Goal: Transaction & Acquisition: Obtain resource

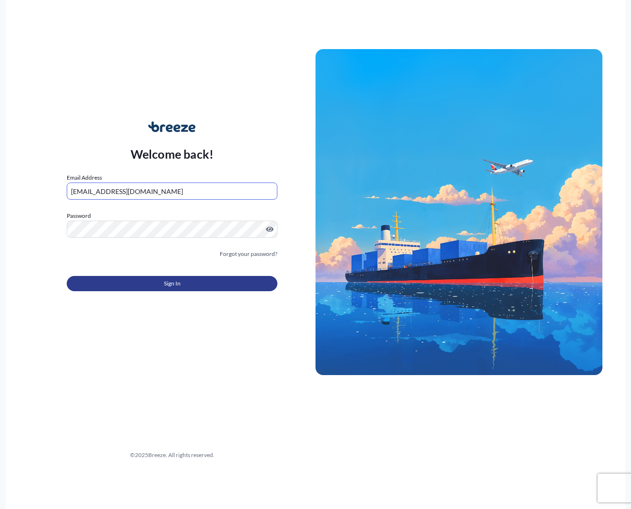
click at [155, 280] on button "Sign In" at bounding box center [172, 283] width 211 height 15
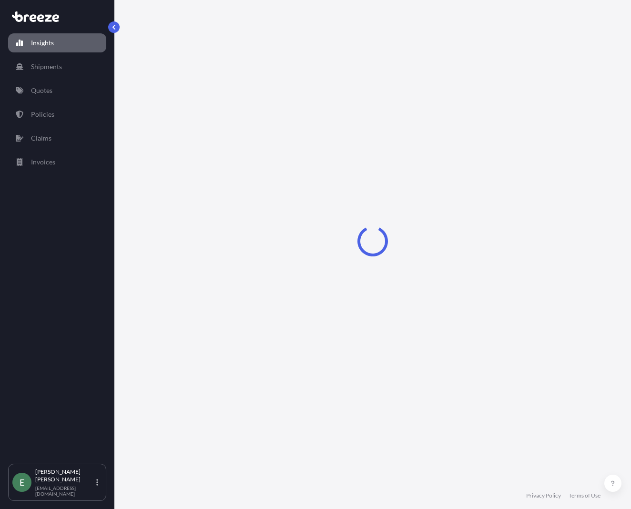
select select "2025"
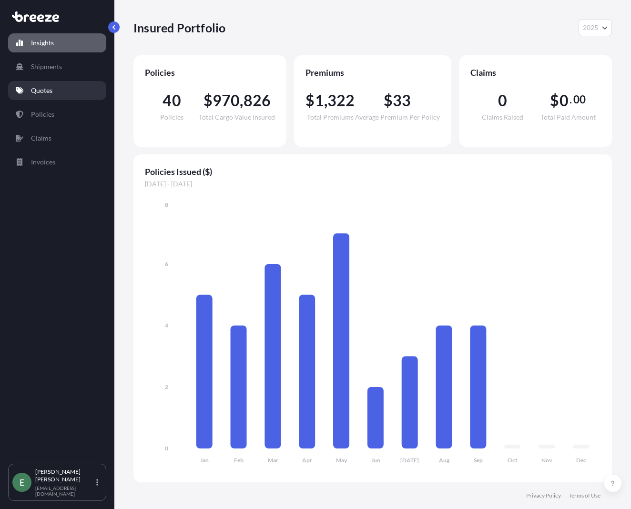
click at [44, 93] on p "Quotes" at bounding box center [41, 91] width 21 height 10
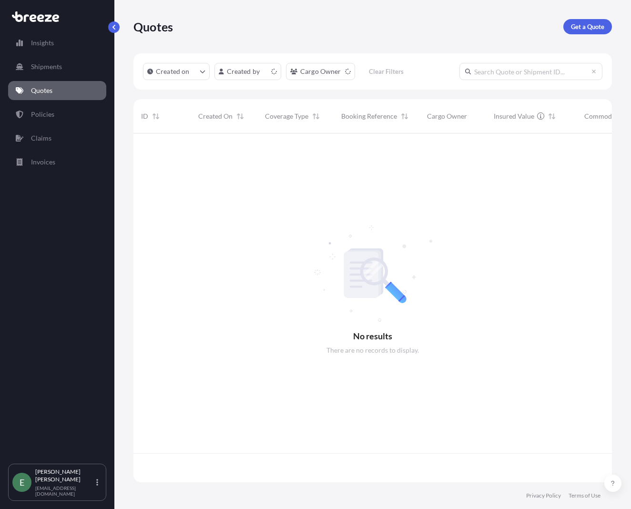
scroll to position [347, 471]
click at [599, 27] on p "Get a Quote" at bounding box center [587, 27] width 33 height 10
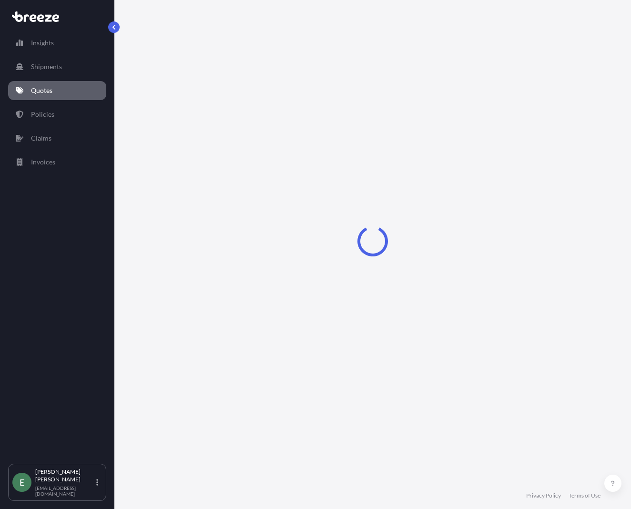
select select "Sea"
select select "1"
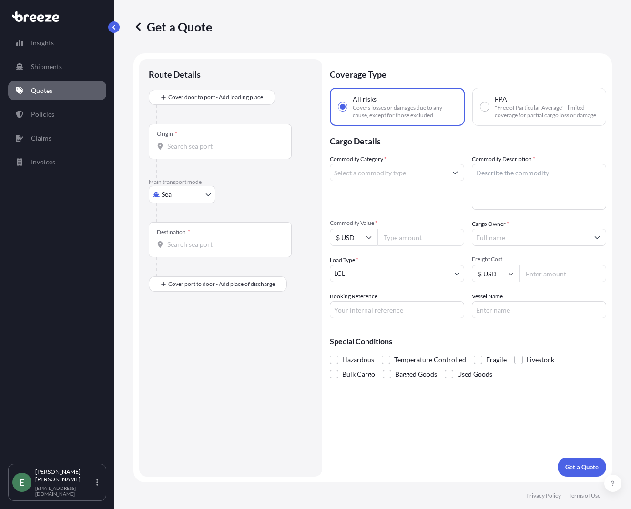
click at [185, 200] on body "Insights Shipments Quotes Policies Claims Invoices E [PERSON_NAME] [EMAIL_ADDRE…" at bounding box center [315, 254] width 631 height 509
click at [185, 253] on div "Road" at bounding box center [181, 253] width 59 height 17
select select "Road"
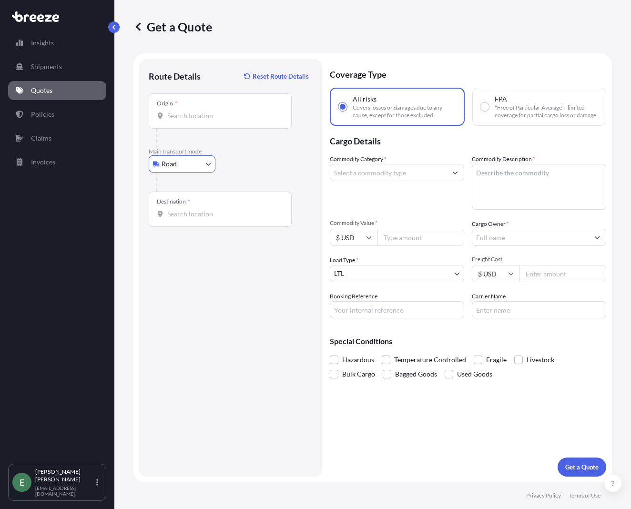
click at [189, 121] on div "Origin *" at bounding box center [220, 110] width 143 height 35
click at [189, 121] on input "Origin *" at bounding box center [223, 116] width 112 height 10
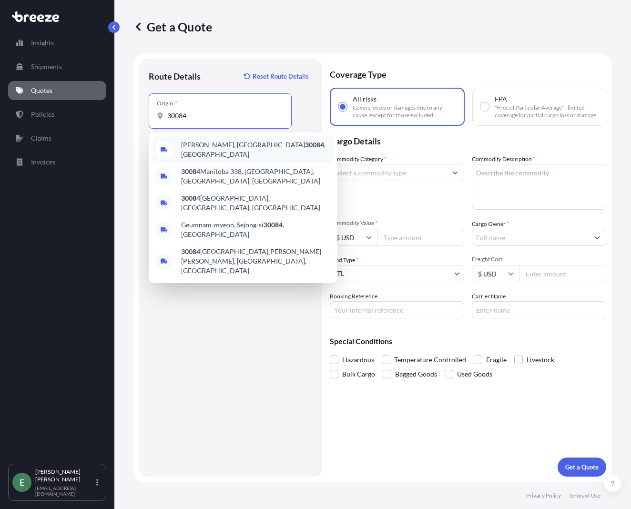
click at [189, 149] on span "[GEOGRAPHIC_DATA], GA 30084 , [GEOGRAPHIC_DATA]" at bounding box center [255, 149] width 149 height 19
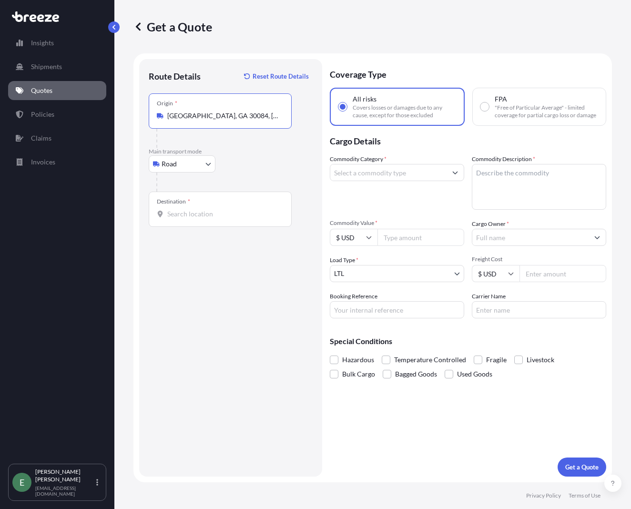
type input "[GEOGRAPHIC_DATA], GA 30084, [GEOGRAPHIC_DATA]"
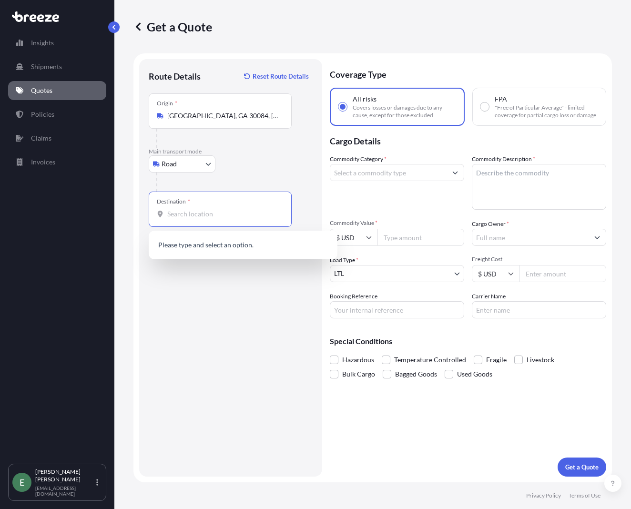
click at [169, 211] on input "Destination *" at bounding box center [223, 214] width 112 height 10
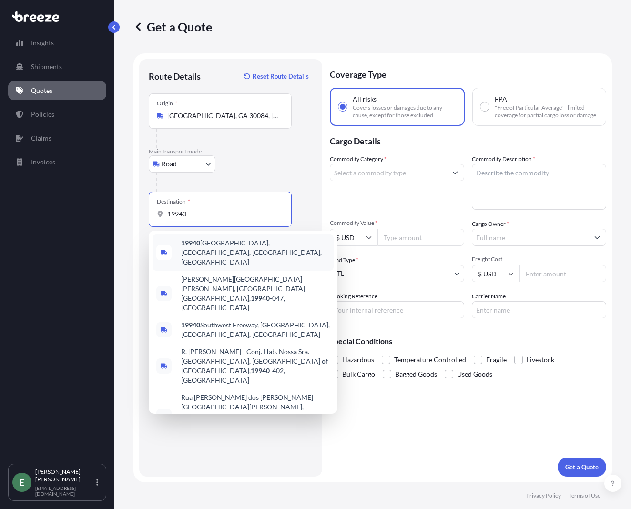
click at [193, 249] on span "[STREET_ADDRESS]" at bounding box center [255, 252] width 149 height 29
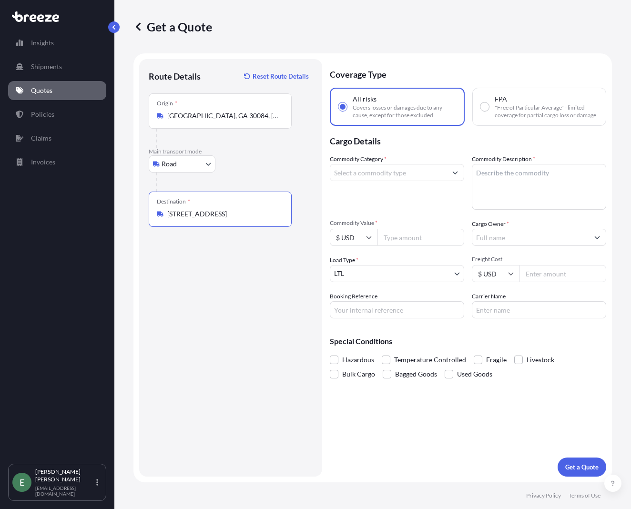
type input "[STREET_ADDRESS]"
click at [408, 175] on input "Commodity Category *" at bounding box center [388, 172] width 116 height 17
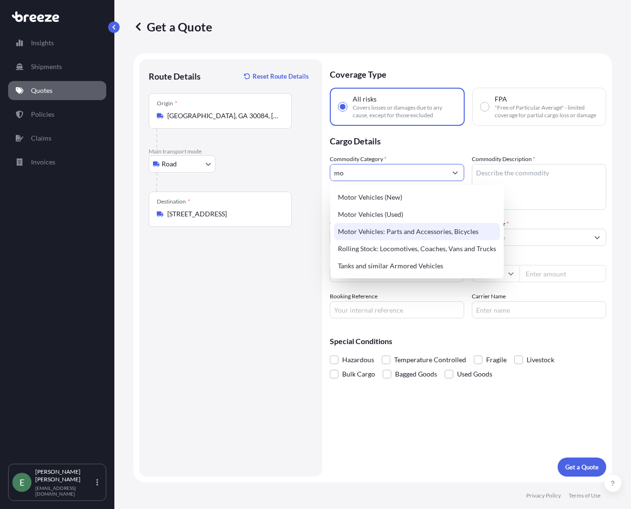
click at [470, 234] on div "Motor Vehicles: Parts and Accessories, Bicycles" at bounding box center [417, 231] width 166 height 17
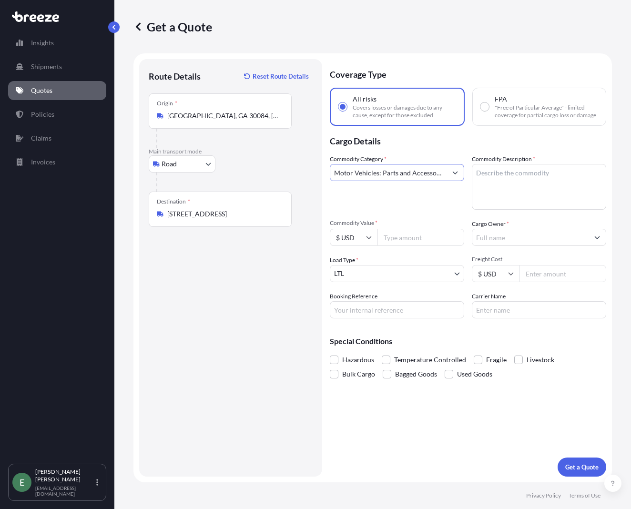
type input "Motor Vehicles: Parts and Accessories, Bicycles"
click at [514, 195] on textarea "Commodity Description *" at bounding box center [539, 187] width 134 height 46
click at [486, 190] on textarea "Commodity Description *" at bounding box center [539, 187] width 134 height 46
paste textarea "Rear window"
click at [476, 171] on textarea "Rear window" at bounding box center [539, 187] width 134 height 46
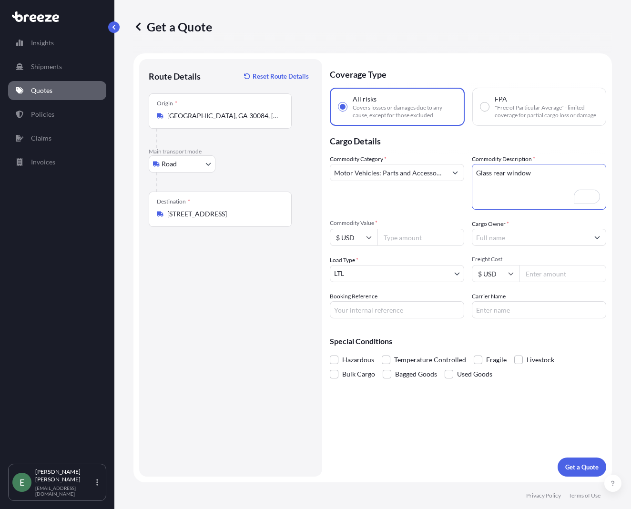
type textarea "Glass rear window"
click at [416, 241] on input "Commodity Value *" at bounding box center [420, 237] width 87 height 17
type input "1384"
click at [524, 236] on input "Cargo Owner *" at bounding box center [530, 237] width 116 height 17
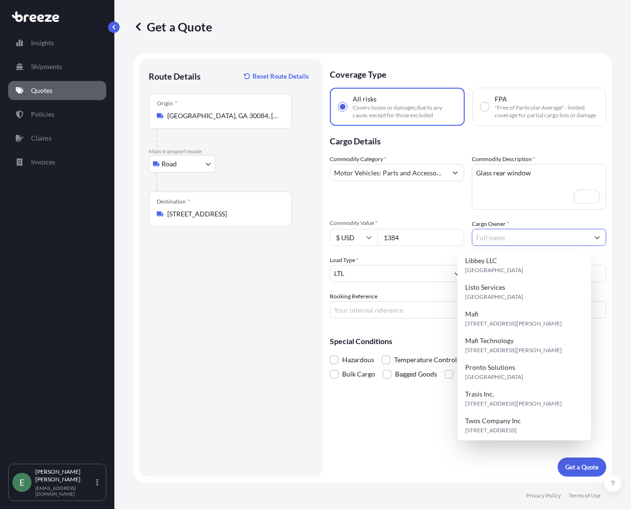
scroll to position [164, 0]
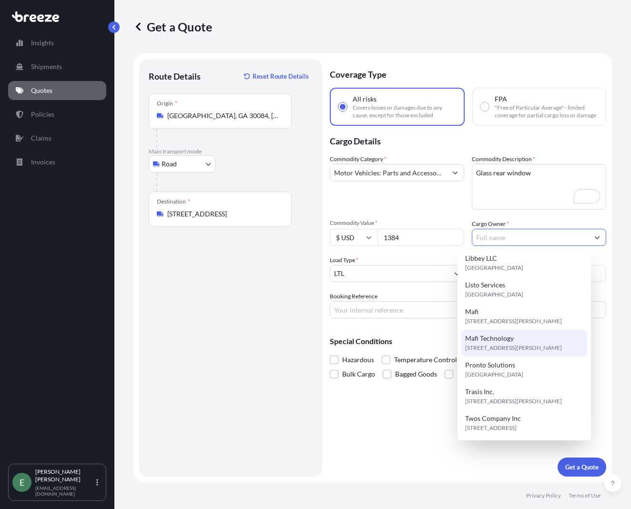
click at [533, 344] on span "[STREET_ADDRESS][PERSON_NAME]" at bounding box center [513, 348] width 97 height 10
type input "Mafi Technology"
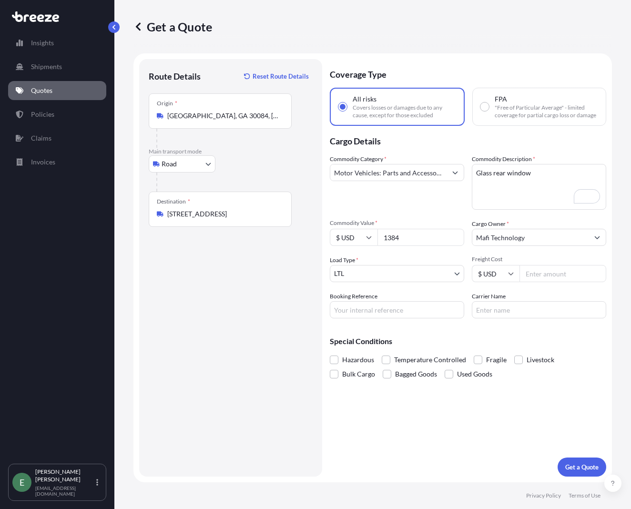
click at [533, 279] on input "Freight Cost" at bounding box center [562, 273] width 87 height 17
type input "629.64"
drag, startPoint x: 352, startPoint y: 309, endPoint x: 499, endPoint y: 313, distance: 146.8
click at [354, 309] on input "Booking Reference" at bounding box center [397, 309] width 134 height 17
type input "Q2178"
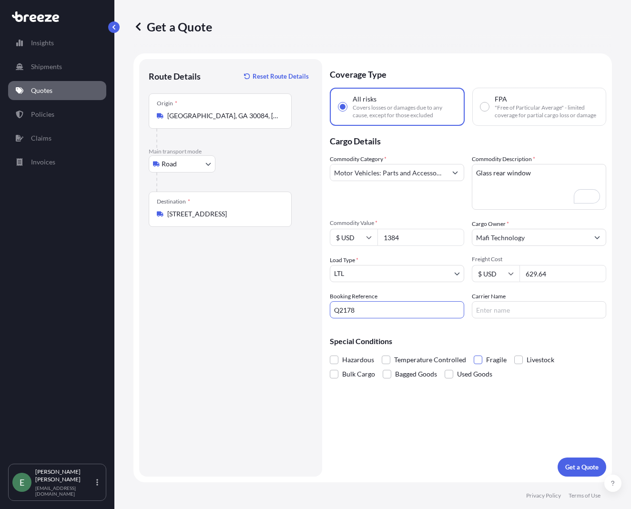
click at [477, 362] on span at bounding box center [477, 359] width 9 height 9
click at [473, 352] on input "Fragile" at bounding box center [473, 352] width 0 height 0
click at [595, 466] on p "Get a Quote" at bounding box center [581, 467] width 33 height 10
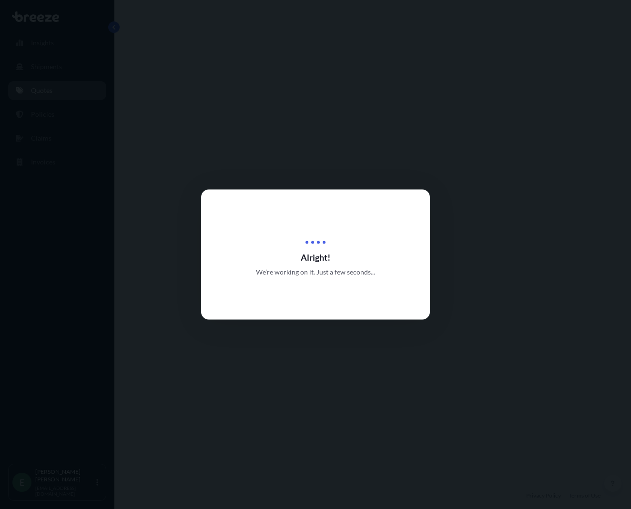
select select "Road"
select select "1"
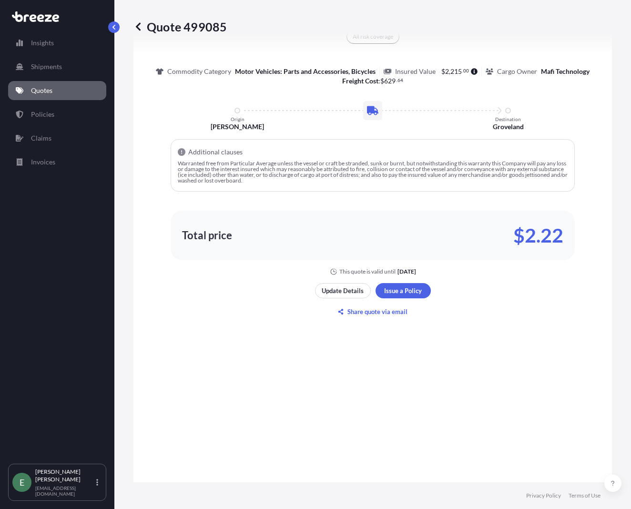
scroll to position [613, 0]
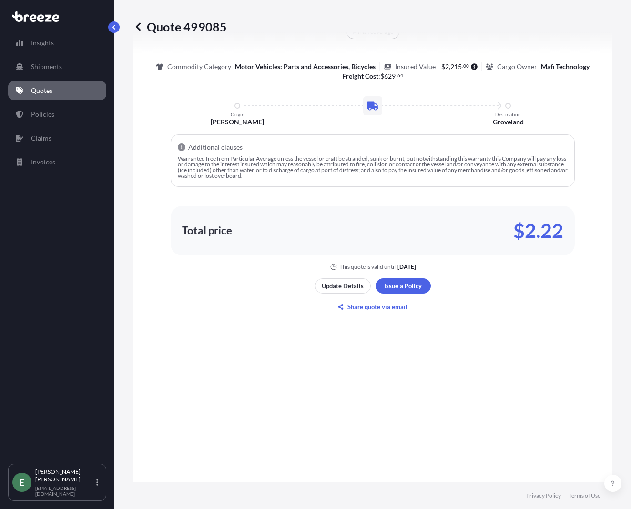
drag, startPoint x: 171, startPoint y: 167, endPoint x: 290, endPoint y: 195, distance: 122.0
click at [290, 187] on div "Additional clauses Warranted free from Particular Average unless the vessel or …" at bounding box center [373, 160] width 404 height 52
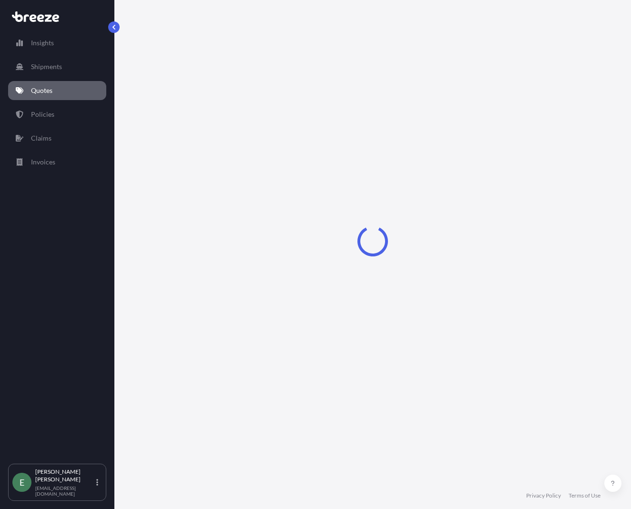
select select "Road"
select select "1"
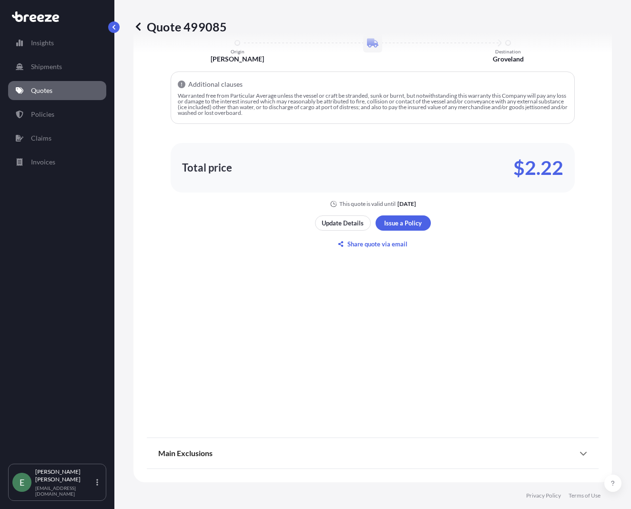
scroll to position [689, 0]
click at [339, 222] on p "Update Details" at bounding box center [343, 223] width 42 height 10
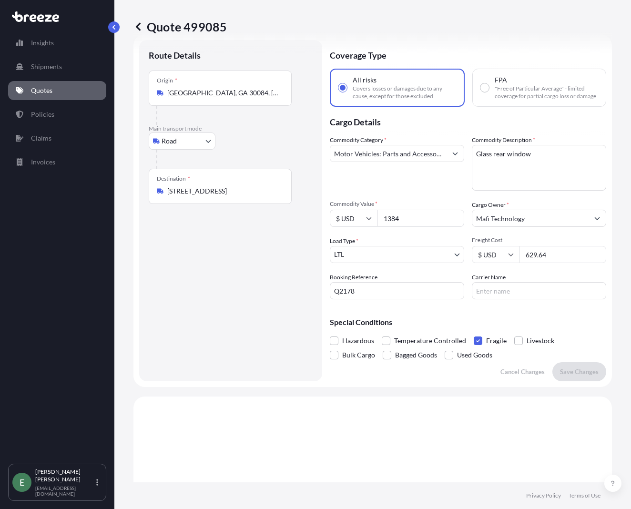
scroll to position [15, 0]
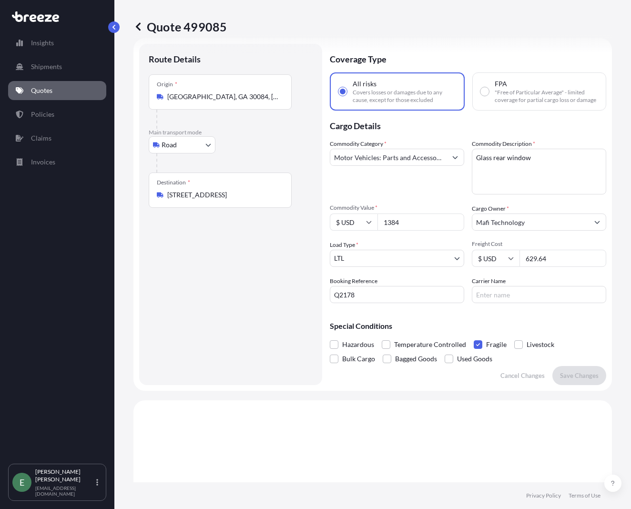
click at [509, 302] on input "Carrier Name" at bounding box center [539, 294] width 134 height 17
type input "XPO"
click at [569, 380] on p "Save Changes" at bounding box center [579, 376] width 39 height 10
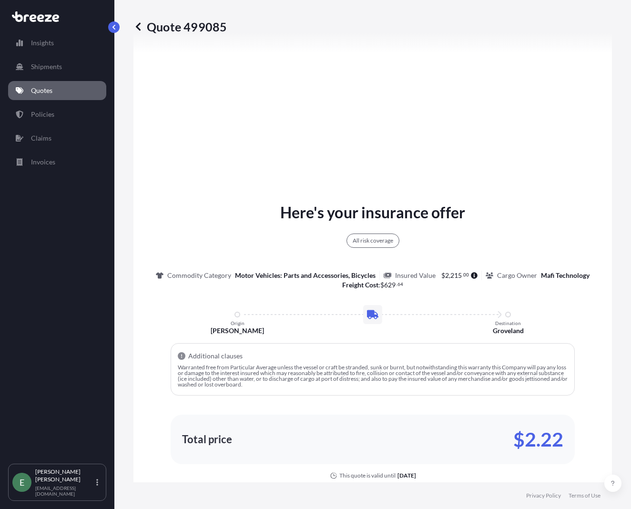
select select "Road"
select select "1"
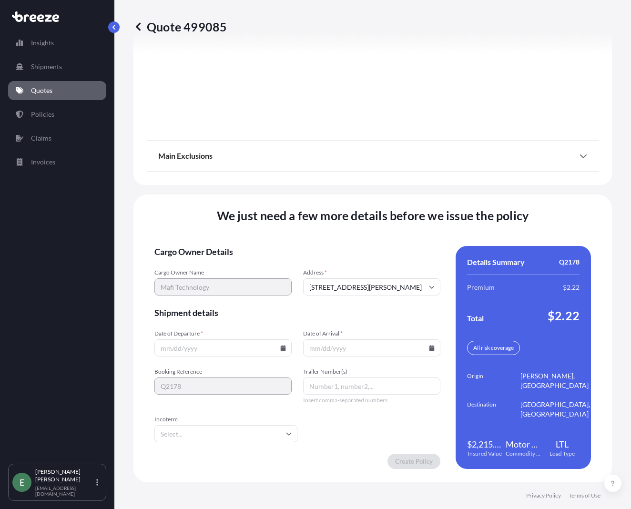
scroll to position [1283, 0]
click at [285, 349] on input "Date of Departure *" at bounding box center [222, 347] width 137 height 17
click at [281, 350] on icon at bounding box center [283, 348] width 5 height 6
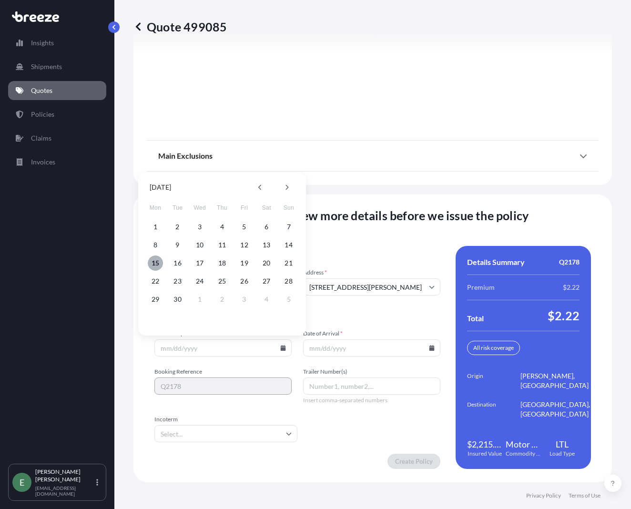
click at [156, 264] on button "15" at bounding box center [155, 262] width 15 height 15
type input "09/15/2025"
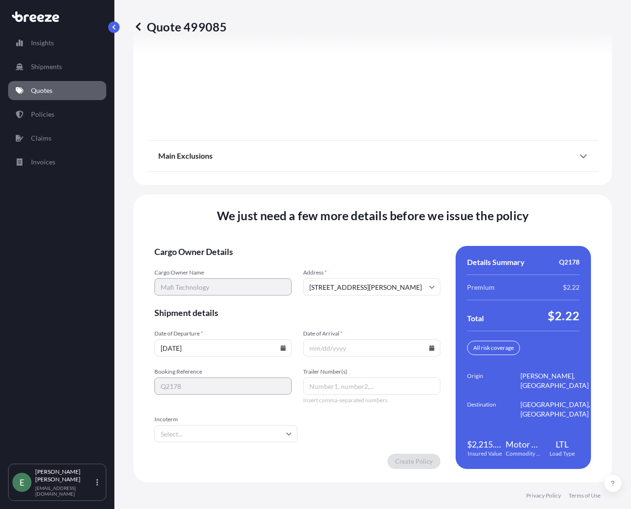
click at [429, 350] on icon at bounding box center [431, 348] width 5 height 6
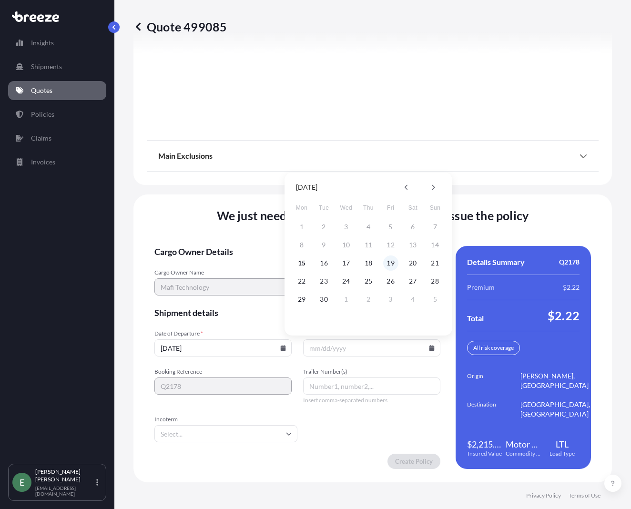
click at [388, 262] on button "19" at bounding box center [390, 262] width 15 height 15
type input "09/19/2025"
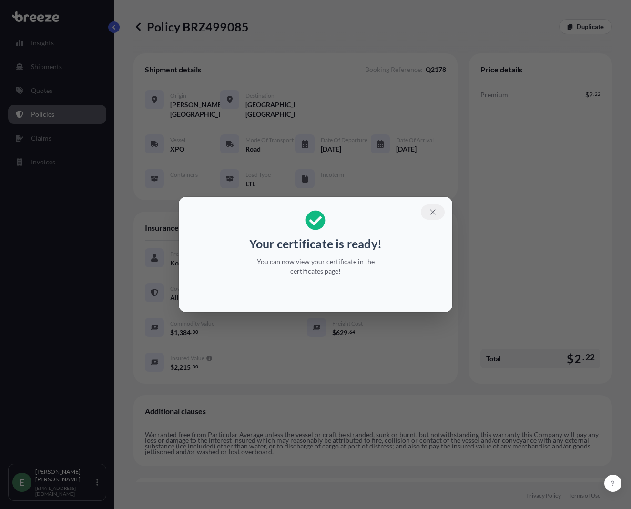
click at [428, 213] on icon "button" at bounding box center [432, 212] width 9 height 9
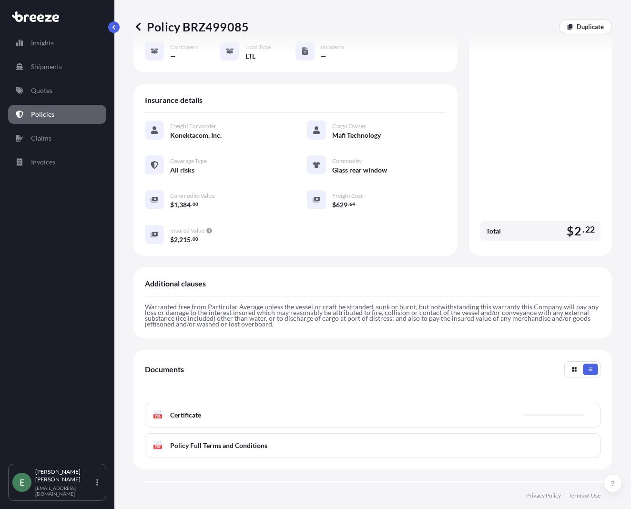
scroll to position [143, 0]
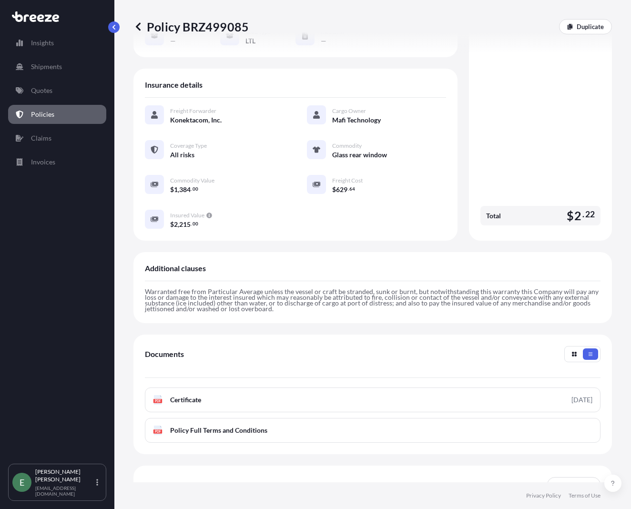
drag, startPoint x: 145, startPoint y: 267, endPoint x: 306, endPoint y: 312, distance: 166.9
click at [306, 312] on div "Additional clauses Warranted free from Particular Average unless the vessel or …" at bounding box center [372, 287] width 478 height 71
copy div "Additional clauses Warranted free from Particular Average unless the vessel or …"
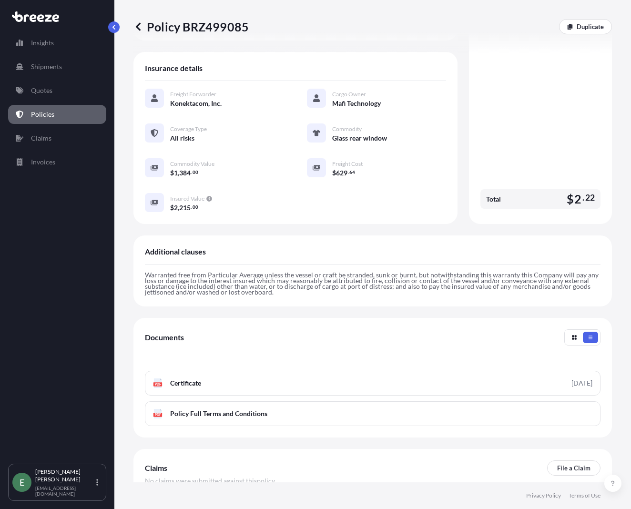
scroll to position [216, 0]
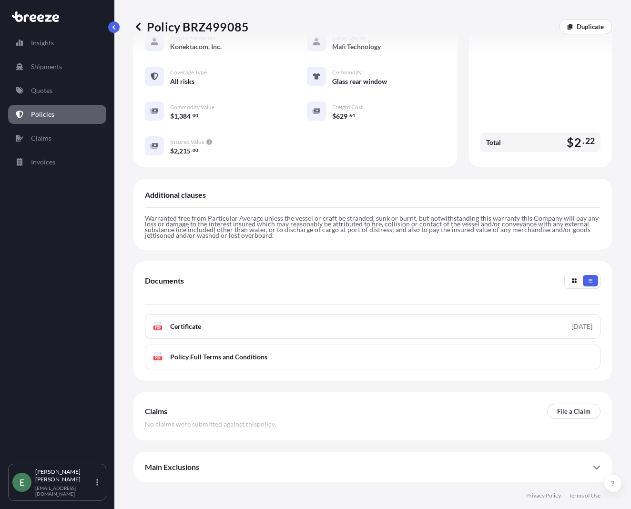
drag, startPoint x: 595, startPoint y: 462, endPoint x: 591, endPoint y: 464, distance: 5.3
click at [594, 462] on div "Main Exclusions For full details of your coverage, please review your policy do…" at bounding box center [372, 467] width 478 height 30
click at [593, 464] on icon at bounding box center [597, 467] width 8 height 8
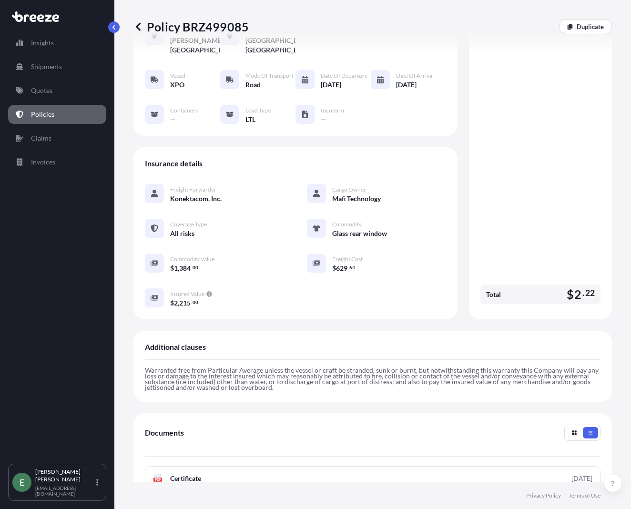
scroll to position [0, 0]
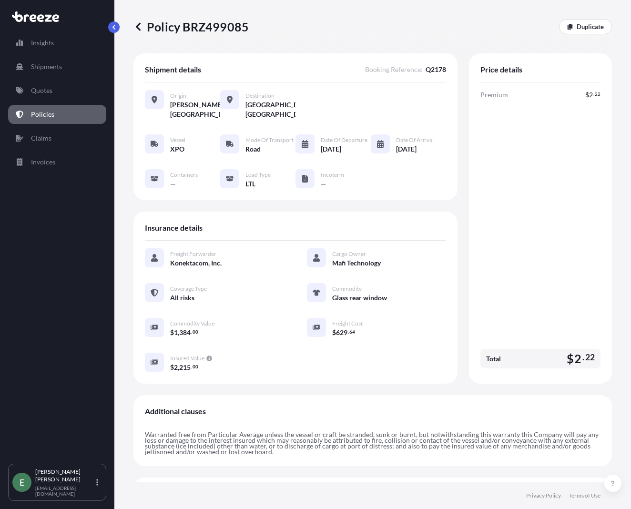
click at [139, 27] on icon at bounding box center [138, 27] width 10 height 10
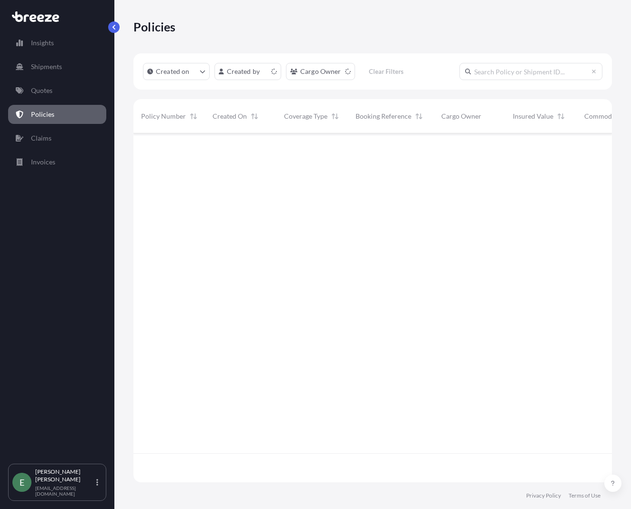
scroll to position [347, 471]
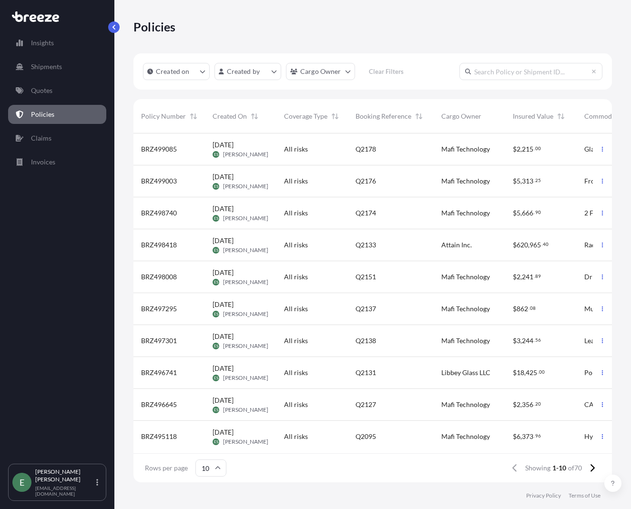
click at [344, 149] on div "All risks" at bounding box center [311, 149] width 71 height 32
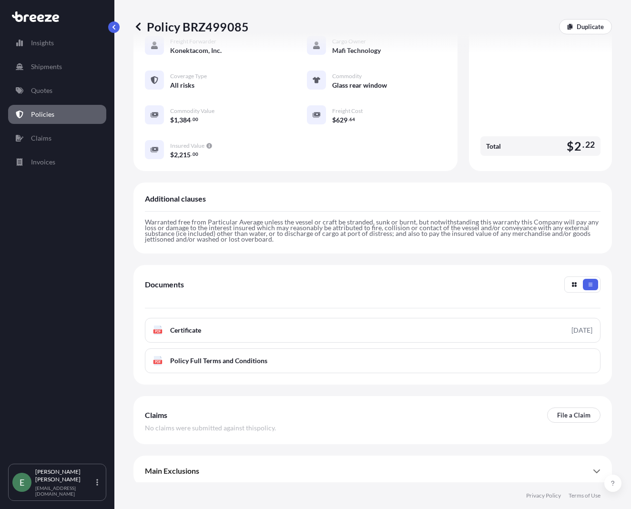
scroll to position [216, 0]
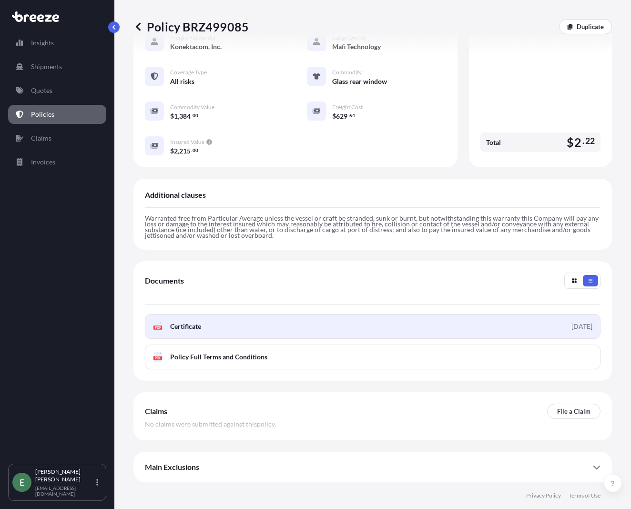
click at [198, 320] on link "PDF Certificate 2025-09-15" at bounding box center [372, 326] width 455 height 25
click at [230, 323] on link "PDF Certificate 2025-09-15" at bounding box center [372, 326] width 455 height 25
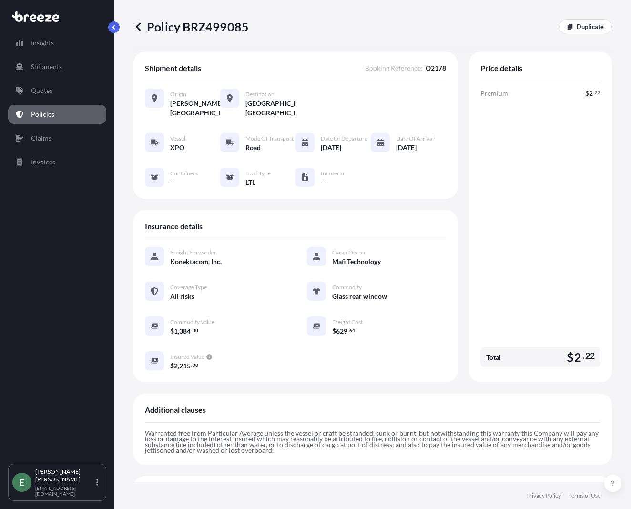
scroll to position [0, 0]
